Goal: Task Accomplishment & Management: Use online tool/utility

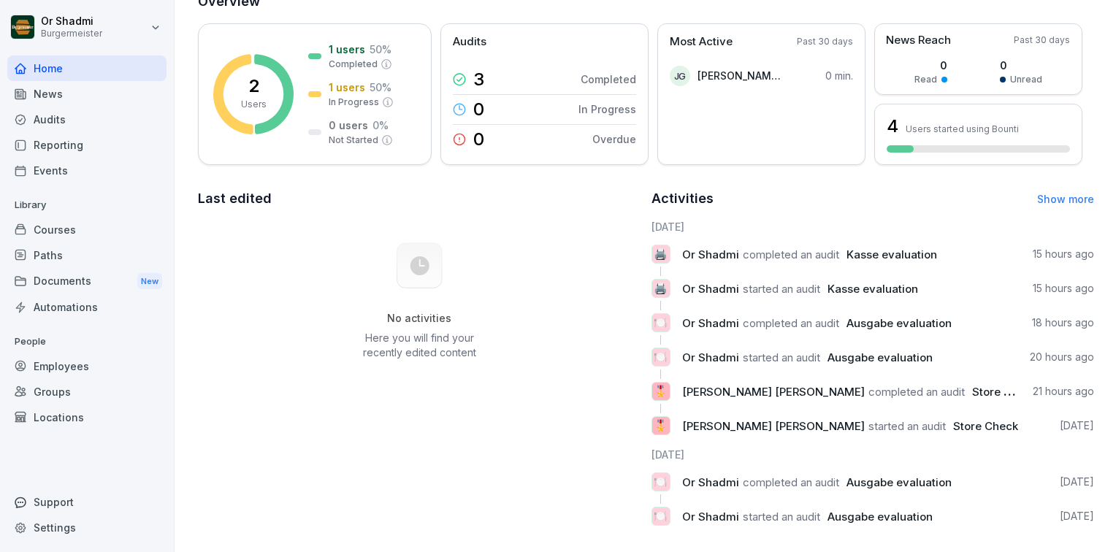
scroll to position [128, 0]
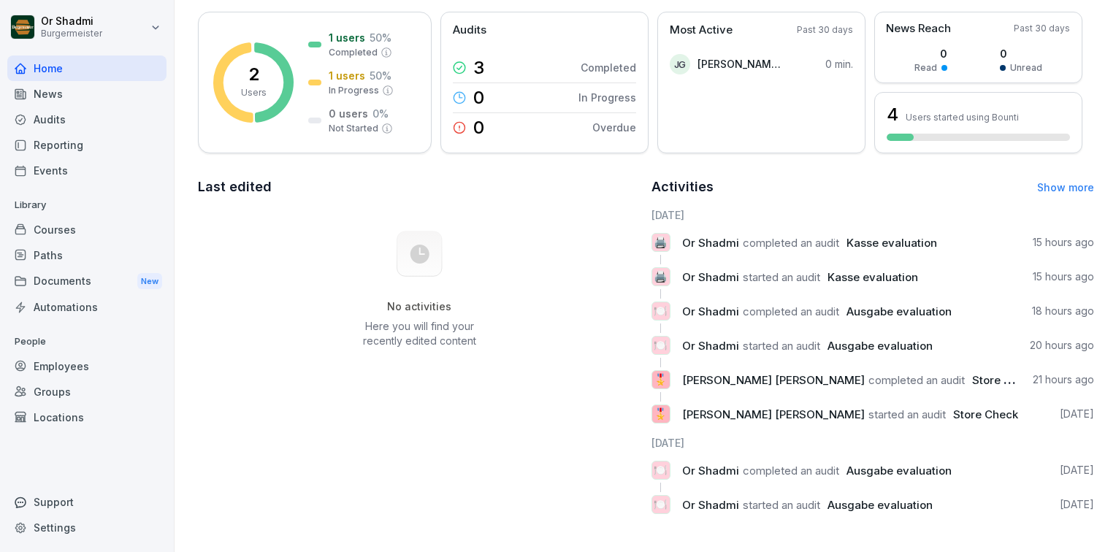
click at [958, 370] on div "🎖️ [PERSON_NAME] [PERSON_NAME] completed an audit Store Check 21 hours ago" at bounding box center [872, 379] width 443 height 19
click at [953, 408] on span "Store Check" at bounding box center [985, 415] width 65 height 14
click at [703, 373] on span "[PERSON_NAME] [PERSON_NAME]" at bounding box center [773, 380] width 183 height 14
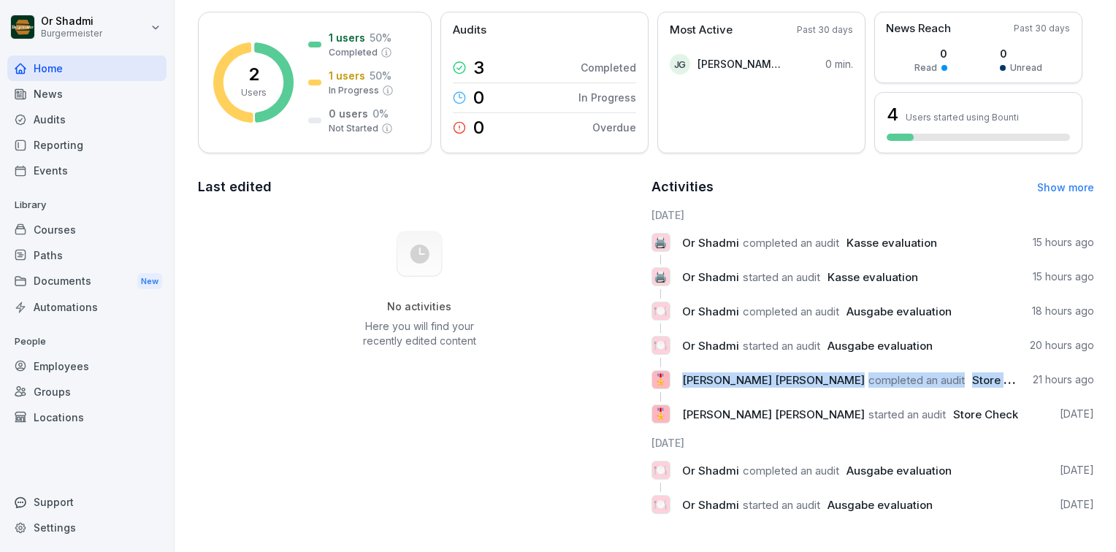
drag, startPoint x: 703, startPoint y: 366, endPoint x: 678, endPoint y: 372, distance: 25.5
click at [682, 373] on span "[PERSON_NAME] [PERSON_NAME]" at bounding box center [773, 380] width 183 height 14
click at [672, 372] on div "🎖️ [PERSON_NAME] [PERSON_NAME] completed an audit Store Check 21 hours ago" at bounding box center [872, 379] width 443 height 19
click at [1064, 181] on link "Show more" at bounding box center [1065, 187] width 57 height 12
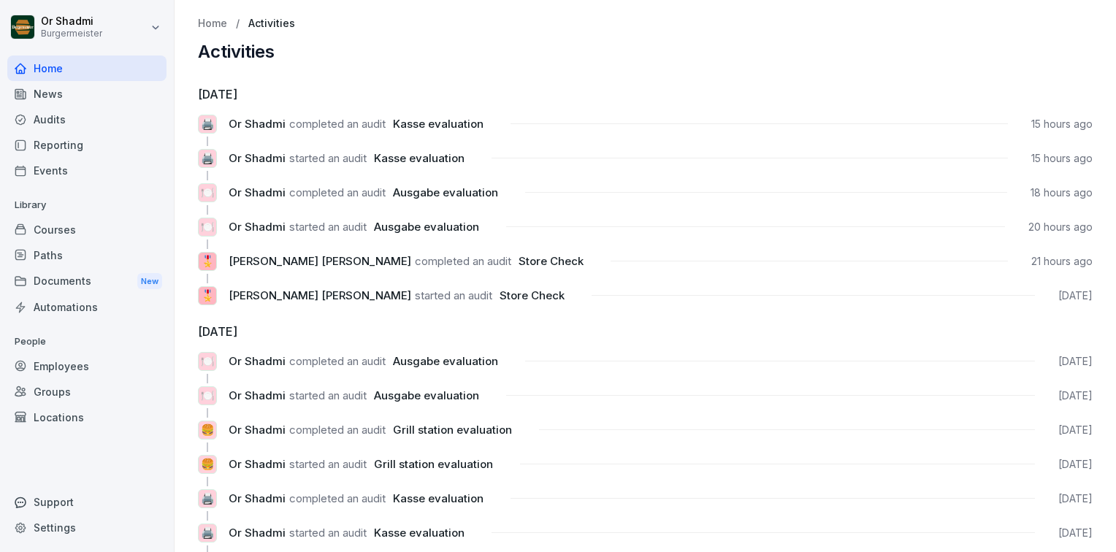
click at [79, 150] on div "Reporting" at bounding box center [86, 145] width 159 height 26
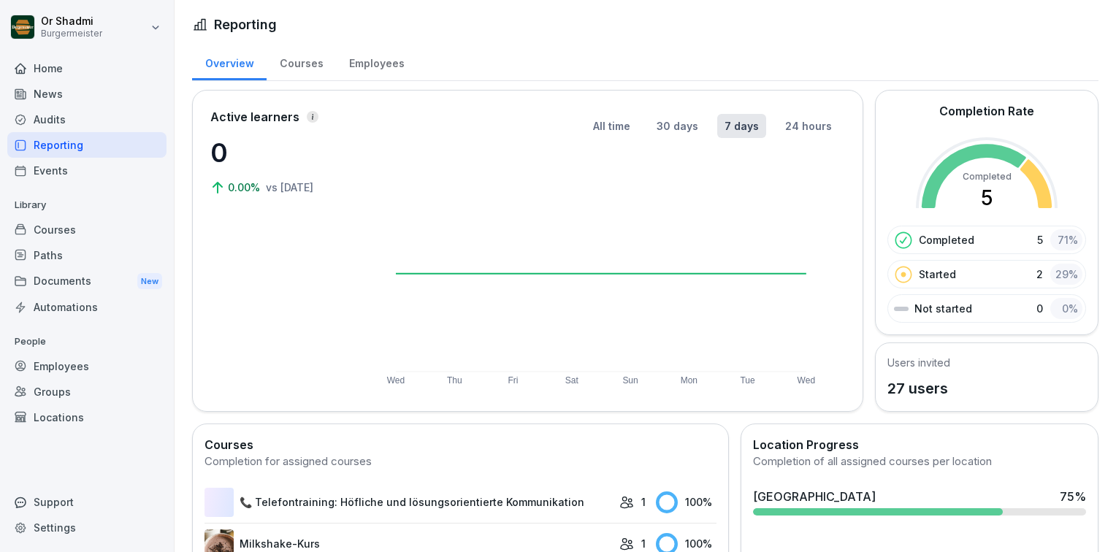
click at [72, 123] on div "Audits" at bounding box center [86, 120] width 159 height 26
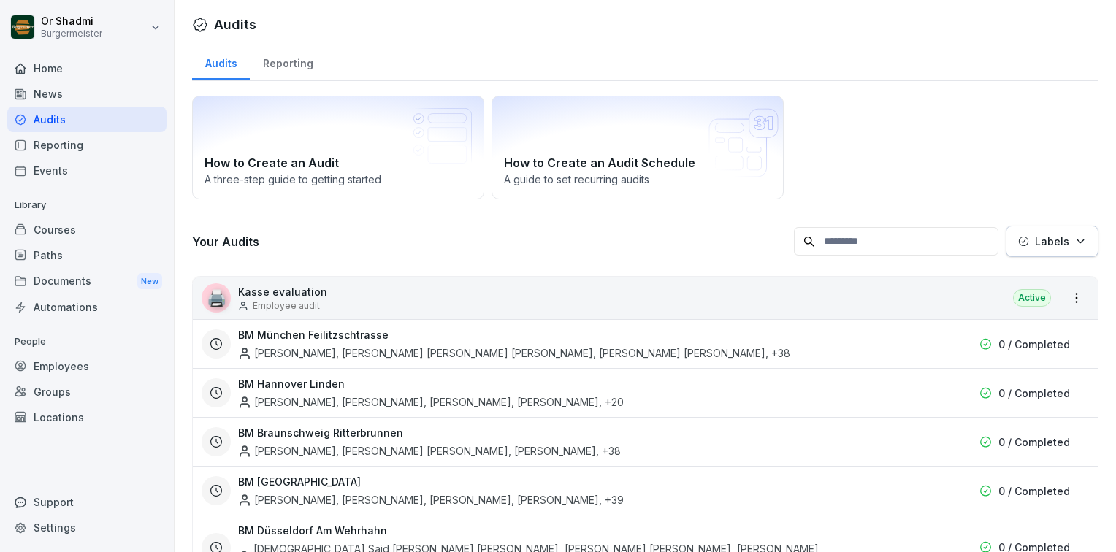
click at [304, 59] on div "Reporting" at bounding box center [288, 61] width 76 height 37
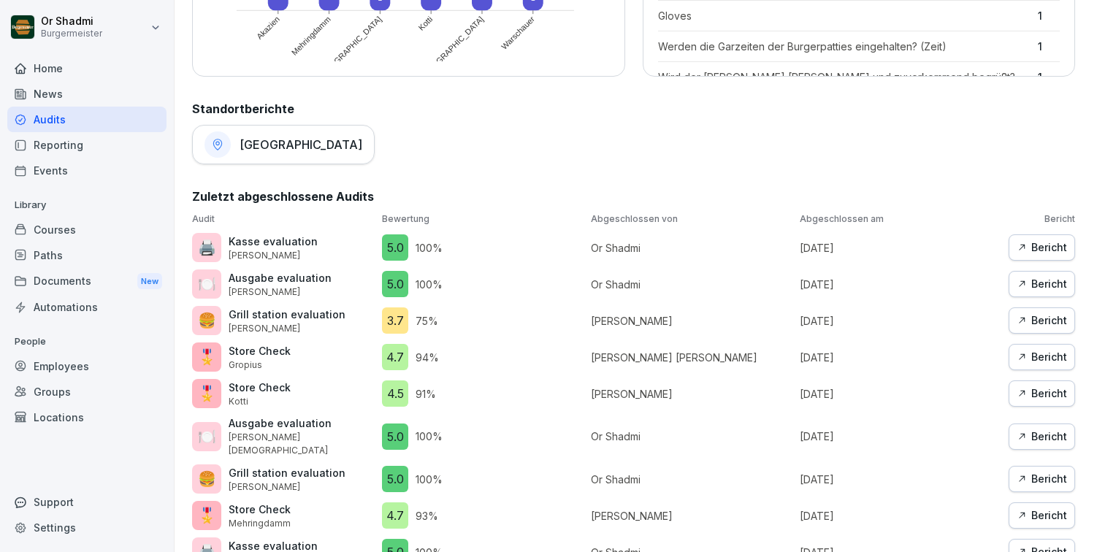
scroll to position [730, 0]
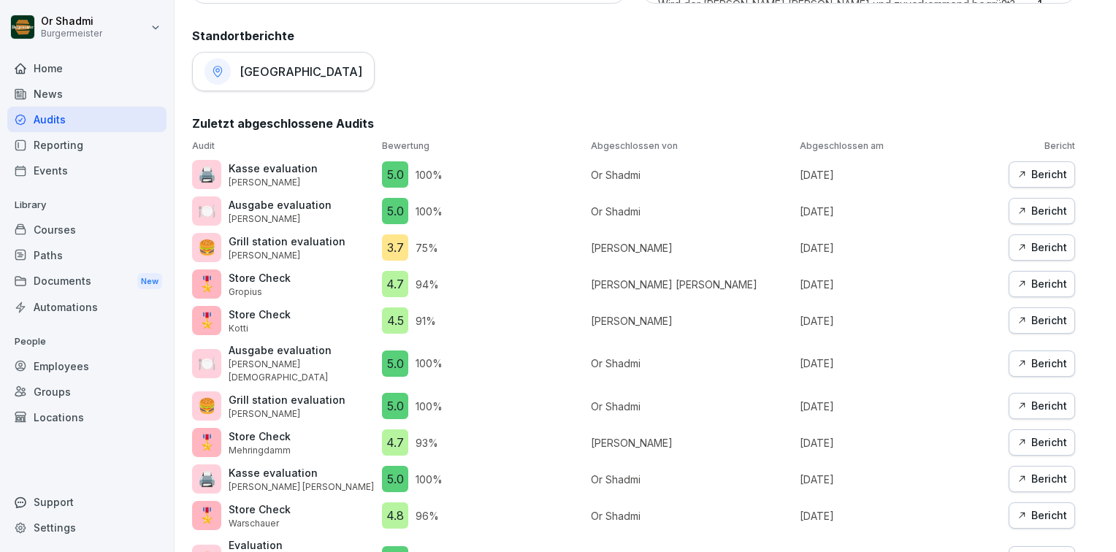
click at [1047, 323] on div "Bericht" at bounding box center [1042, 321] width 50 height 16
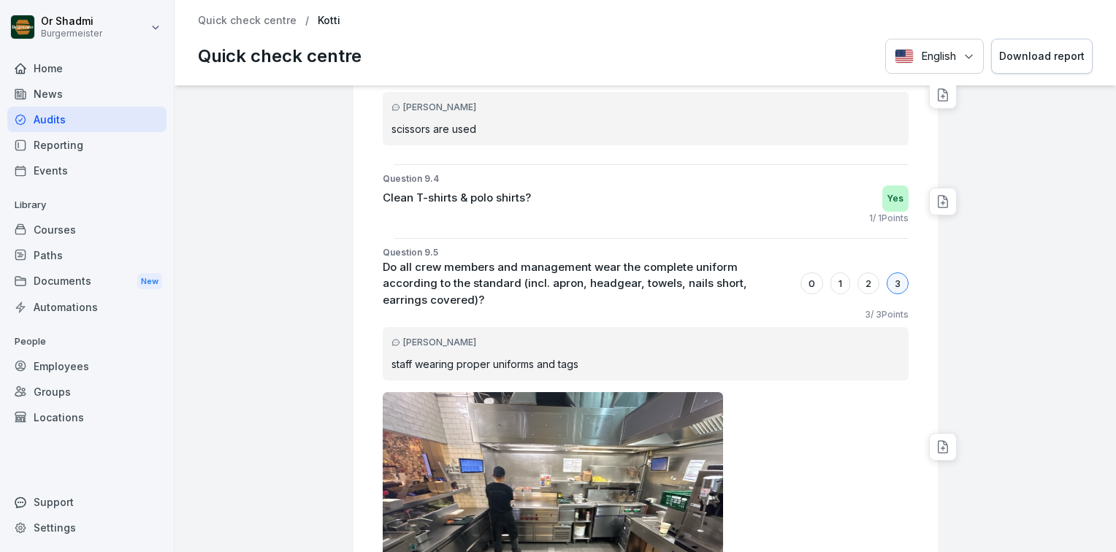
scroll to position [23318, 0]
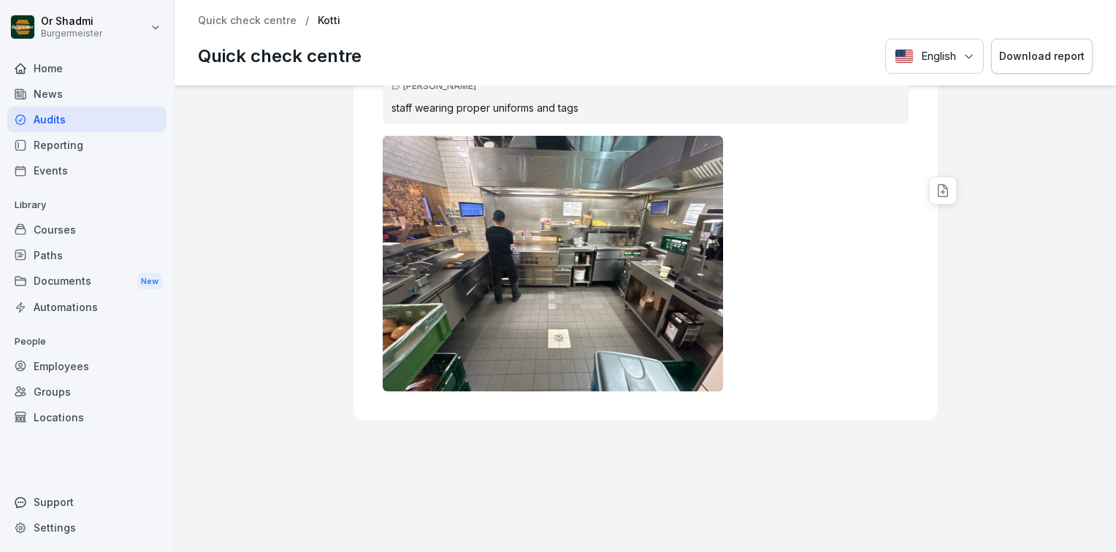
click at [68, 120] on div "Audits" at bounding box center [86, 120] width 159 height 26
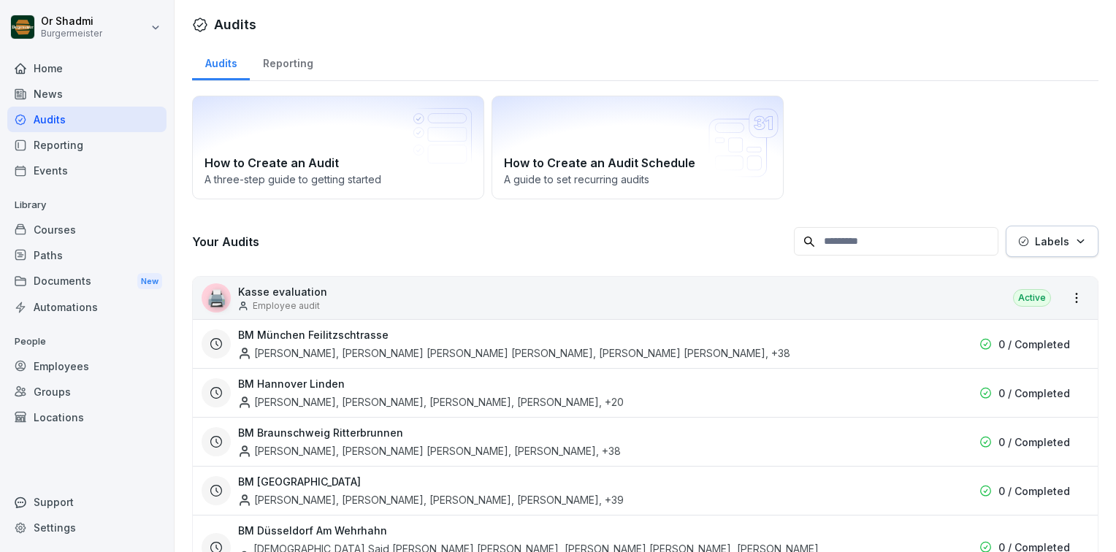
click at [286, 66] on div "Reporting" at bounding box center [288, 61] width 76 height 37
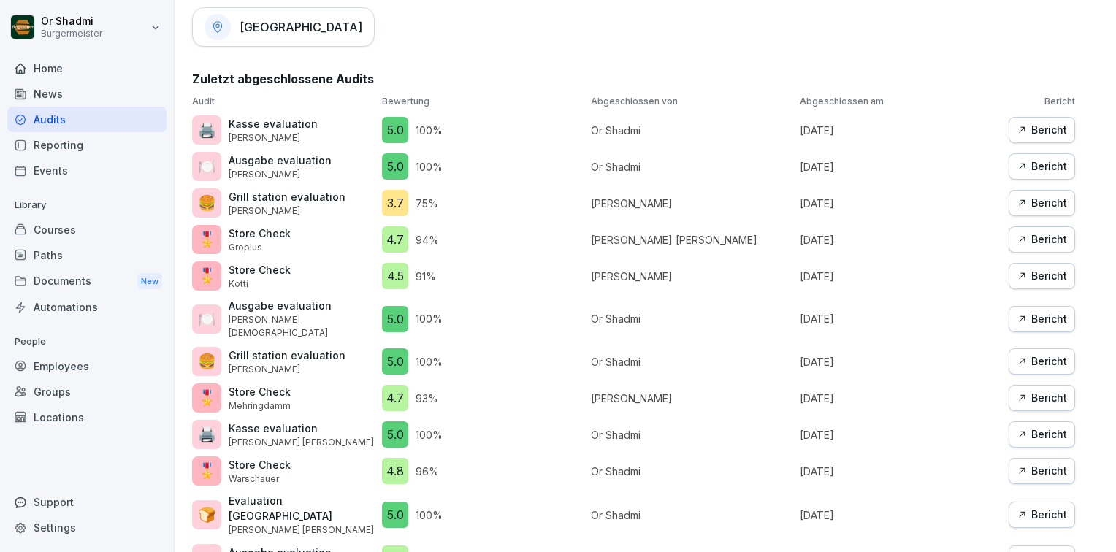
scroll to position [730, 0]
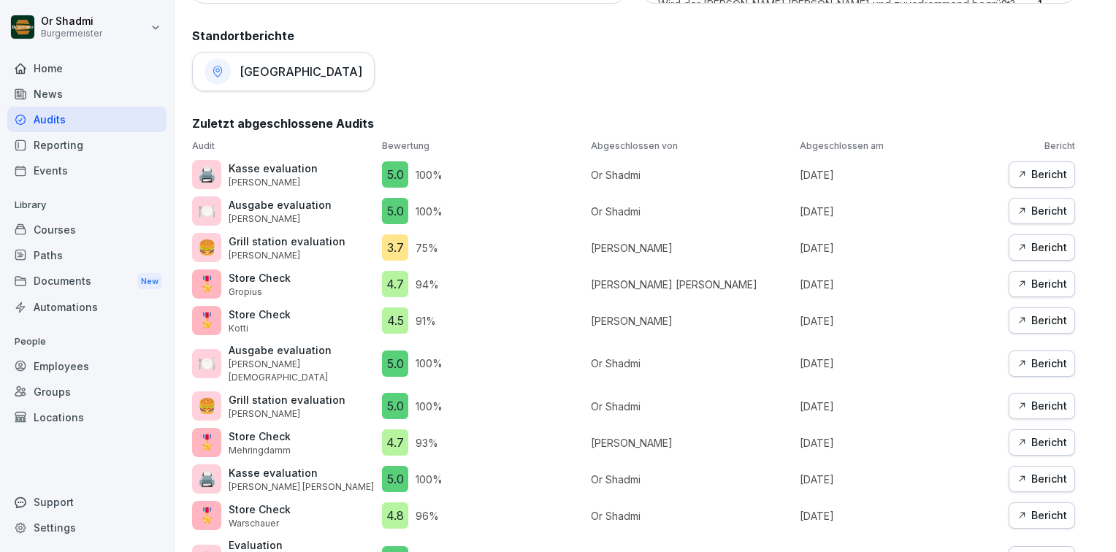
click at [1040, 282] on div "Bericht" at bounding box center [1042, 284] width 50 height 16
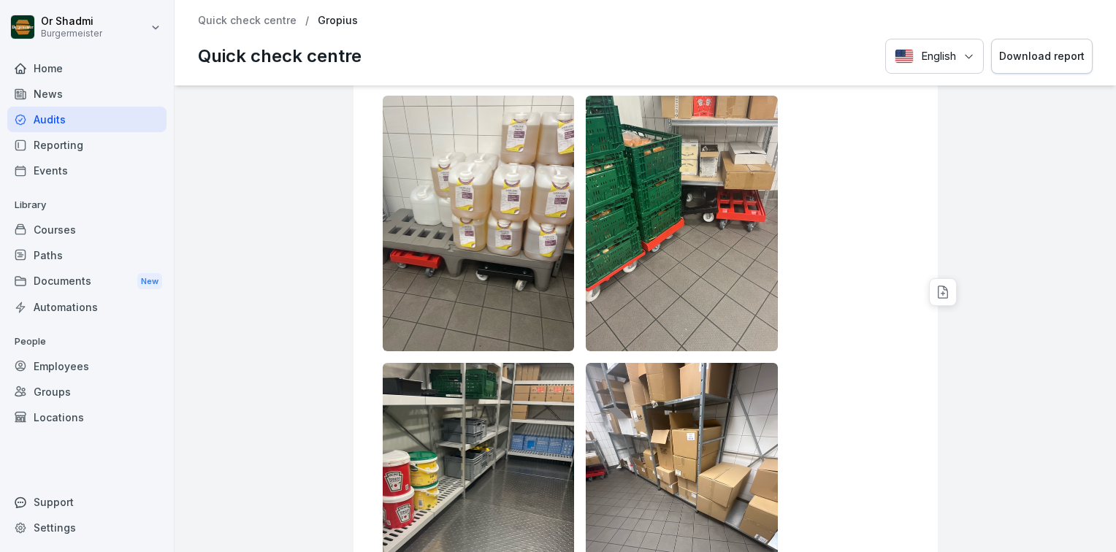
scroll to position [11606, 0]
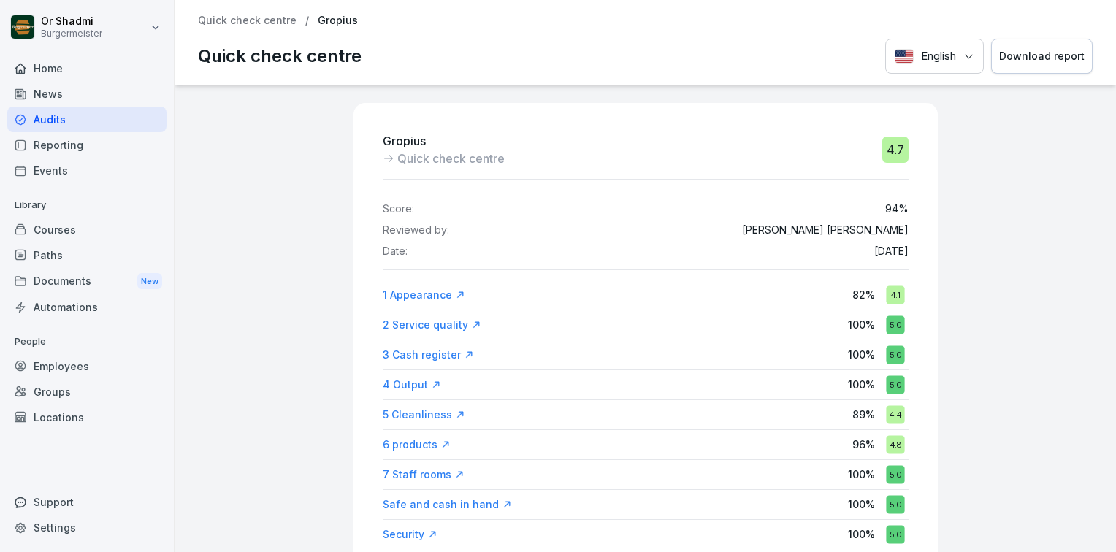
click at [326, 22] on p "Gropius" at bounding box center [338, 21] width 40 height 12
click at [270, 21] on p "Quick check centre" at bounding box center [247, 21] width 99 height 12
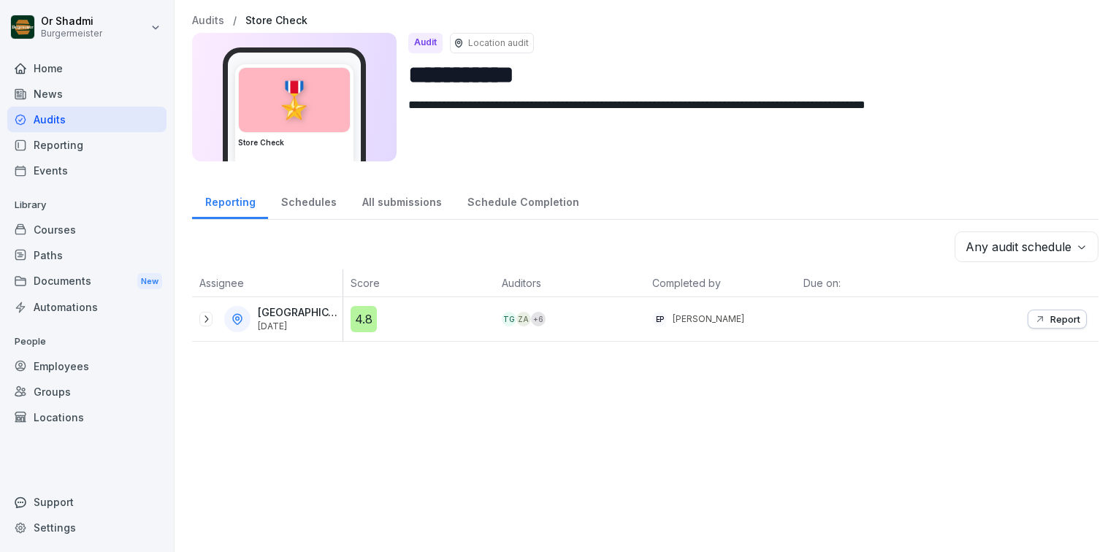
click at [277, 18] on p "Store Check" at bounding box center [276, 21] width 62 height 12
click at [76, 123] on div "Audits" at bounding box center [86, 120] width 159 height 26
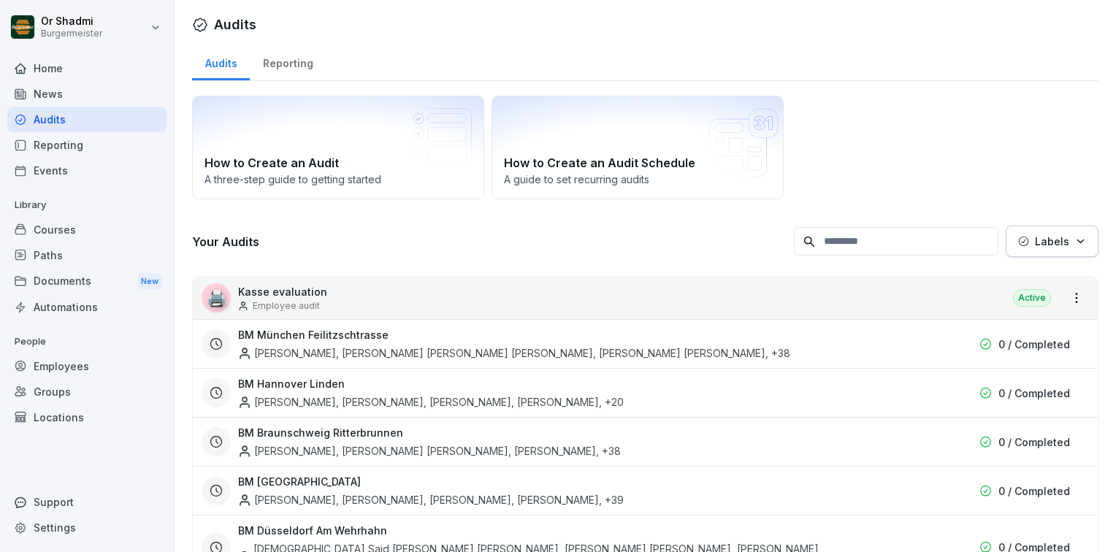
click at [269, 56] on div "Reporting" at bounding box center [288, 61] width 76 height 37
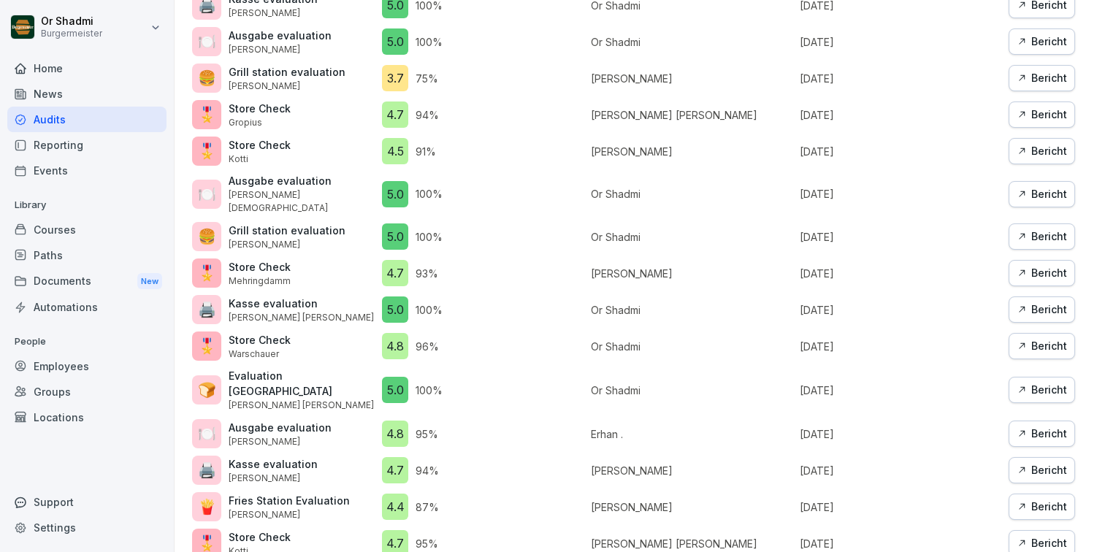
scroll to position [754, 0]
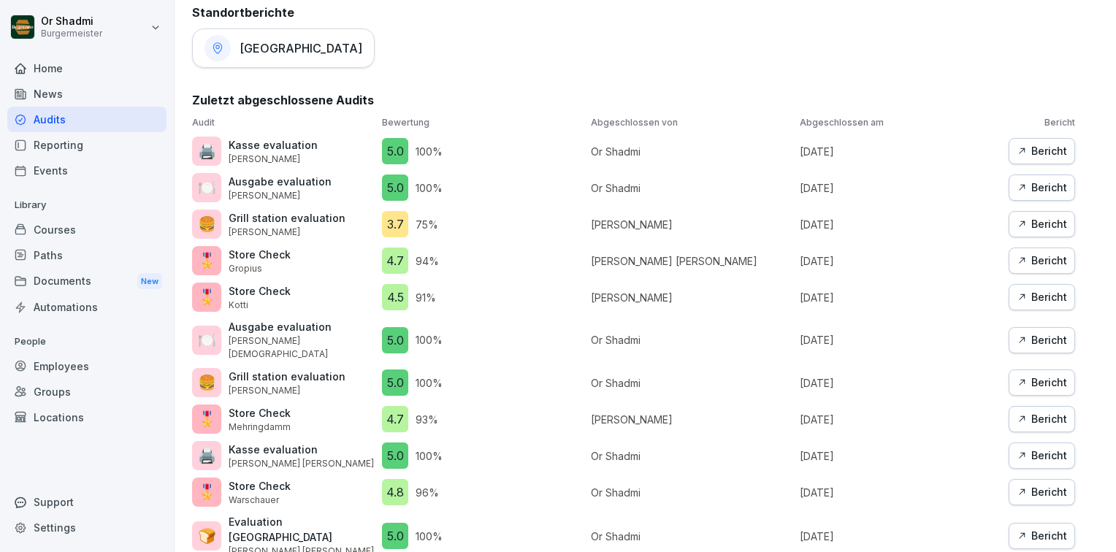
click at [1033, 221] on div "Bericht" at bounding box center [1042, 224] width 50 height 16
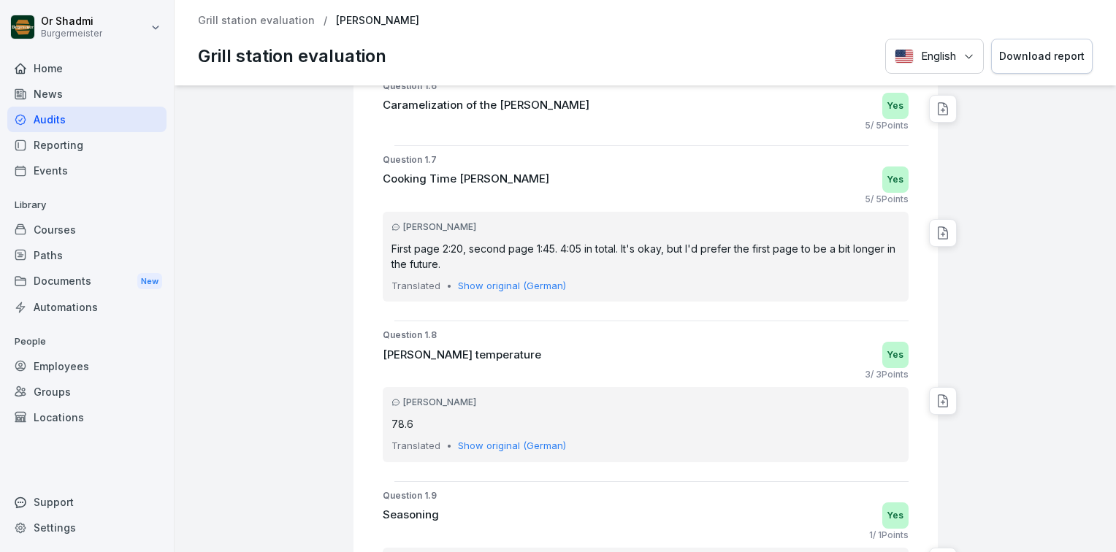
scroll to position [1388, 0]
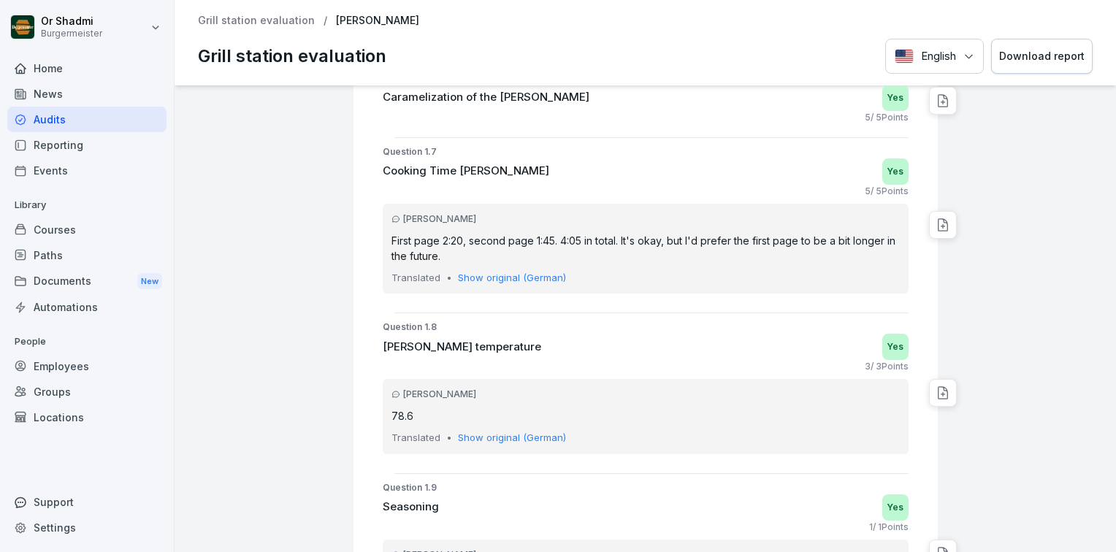
click at [920, 56] on div "English Download report" at bounding box center [988, 57] width 207 height 36
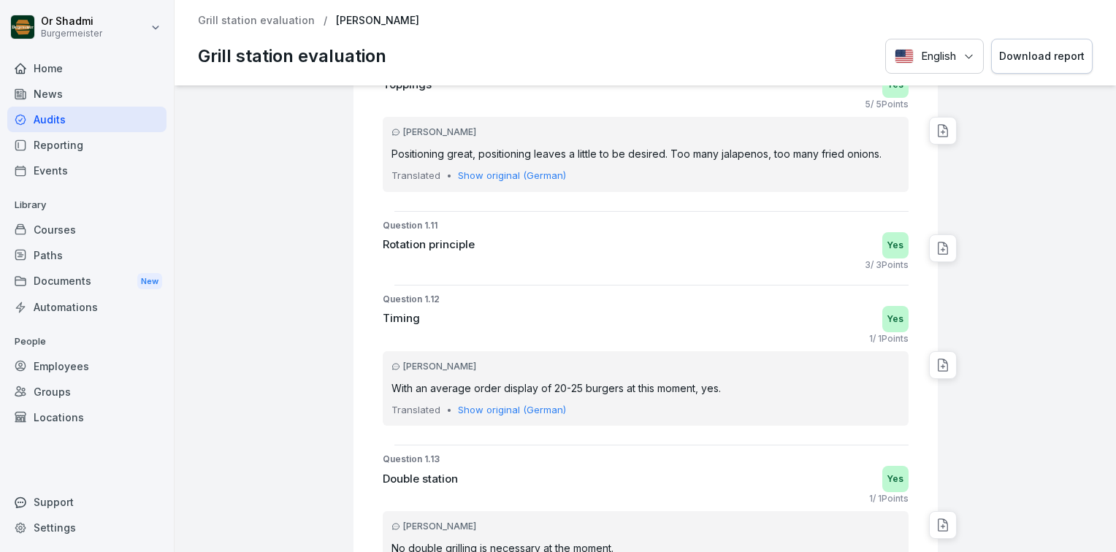
scroll to position [1972, 0]
click at [936, 126] on icon at bounding box center [943, 129] width 15 height 15
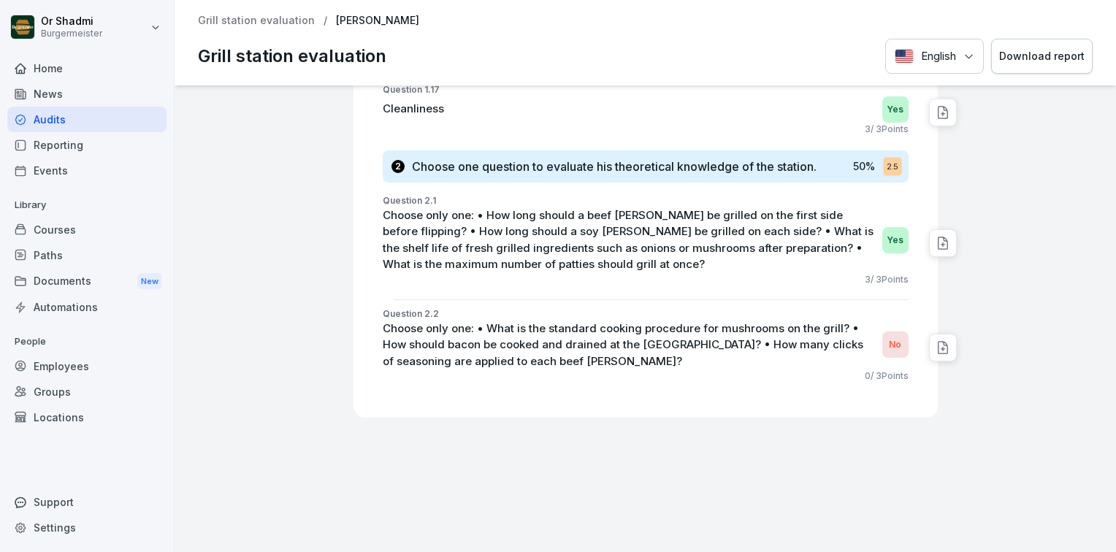
scroll to position [2929, 0]
click at [58, 69] on div "Home" at bounding box center [86, 69] width 159 height 26
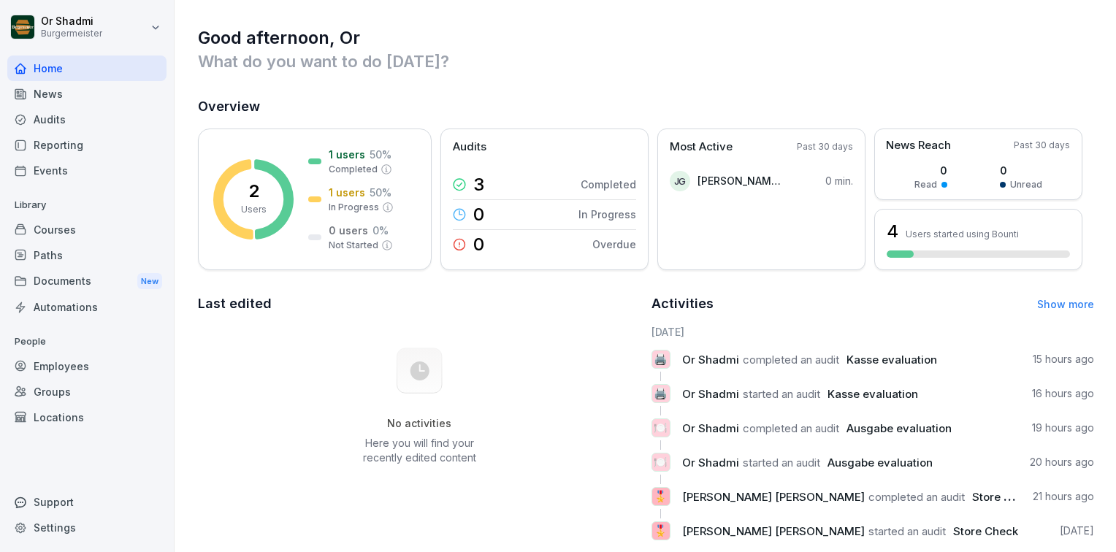
scroll to position [128, 0]
